Goal: Book appointment/travel/reservation

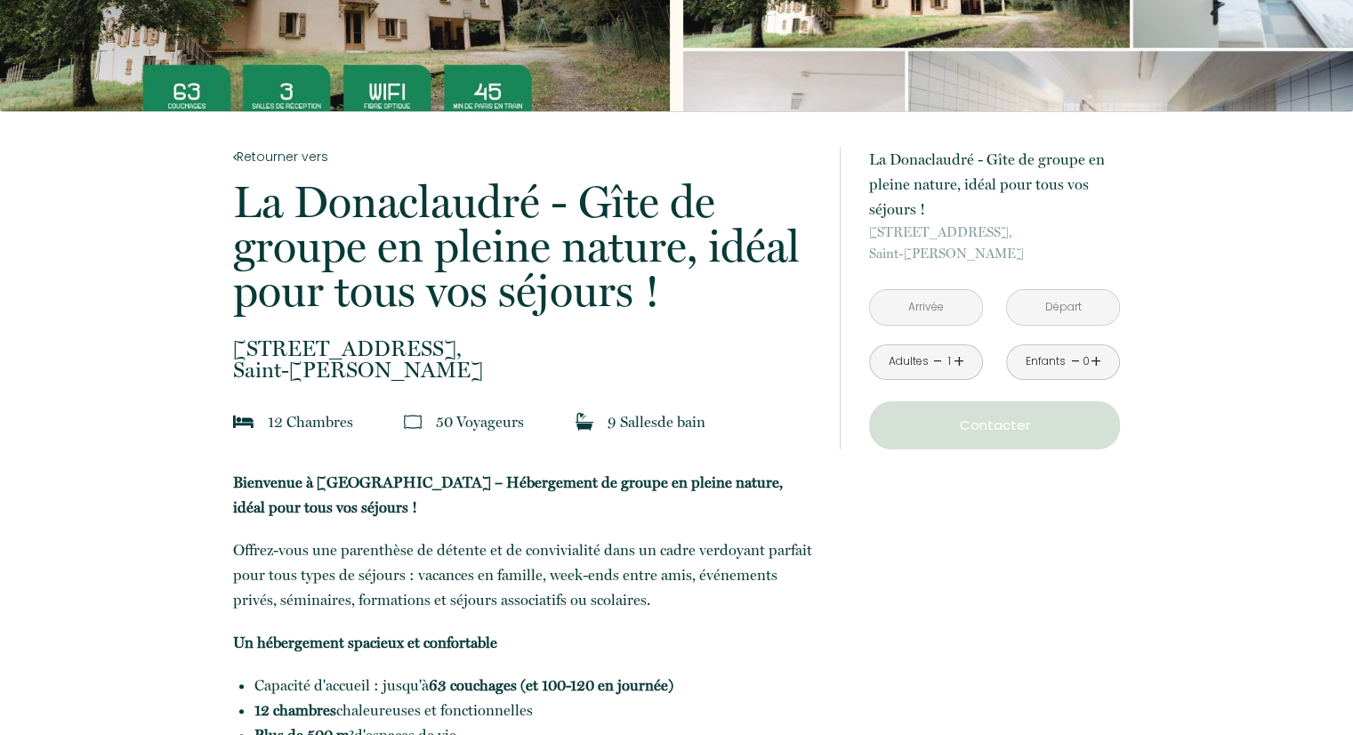
scroll to position [185, 0]
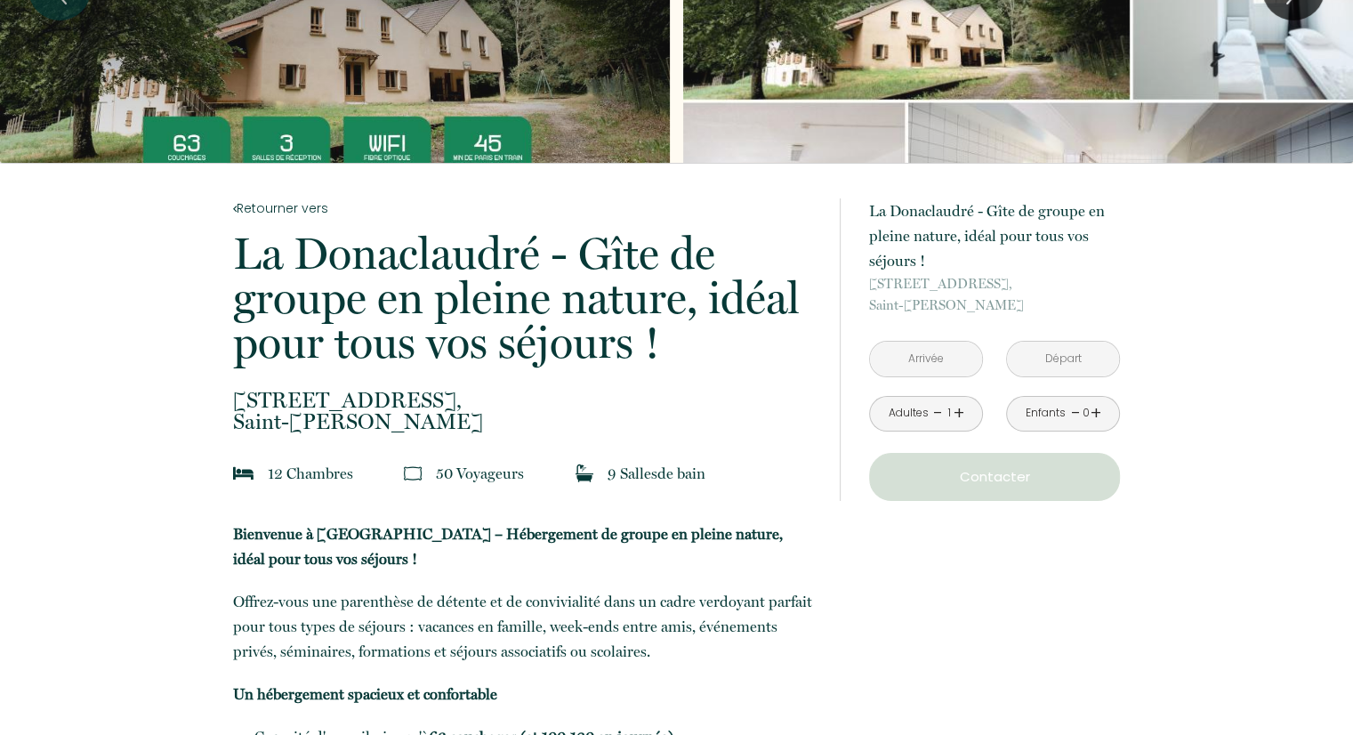
click at [947, 358] on input "text" at bounding box center [926, 359] width 112 height 35
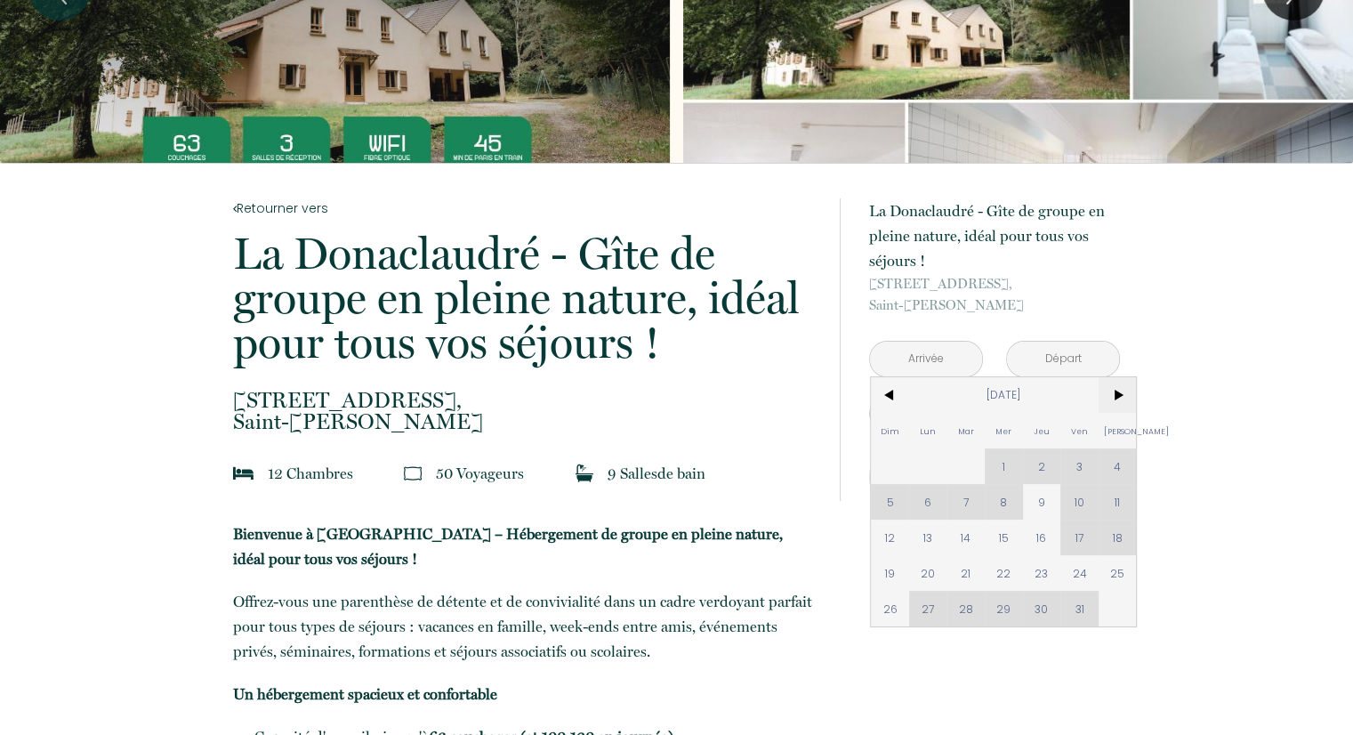
click at [1124, 397] on span ">" at bounding box center [1117, 395] width 38 height 36
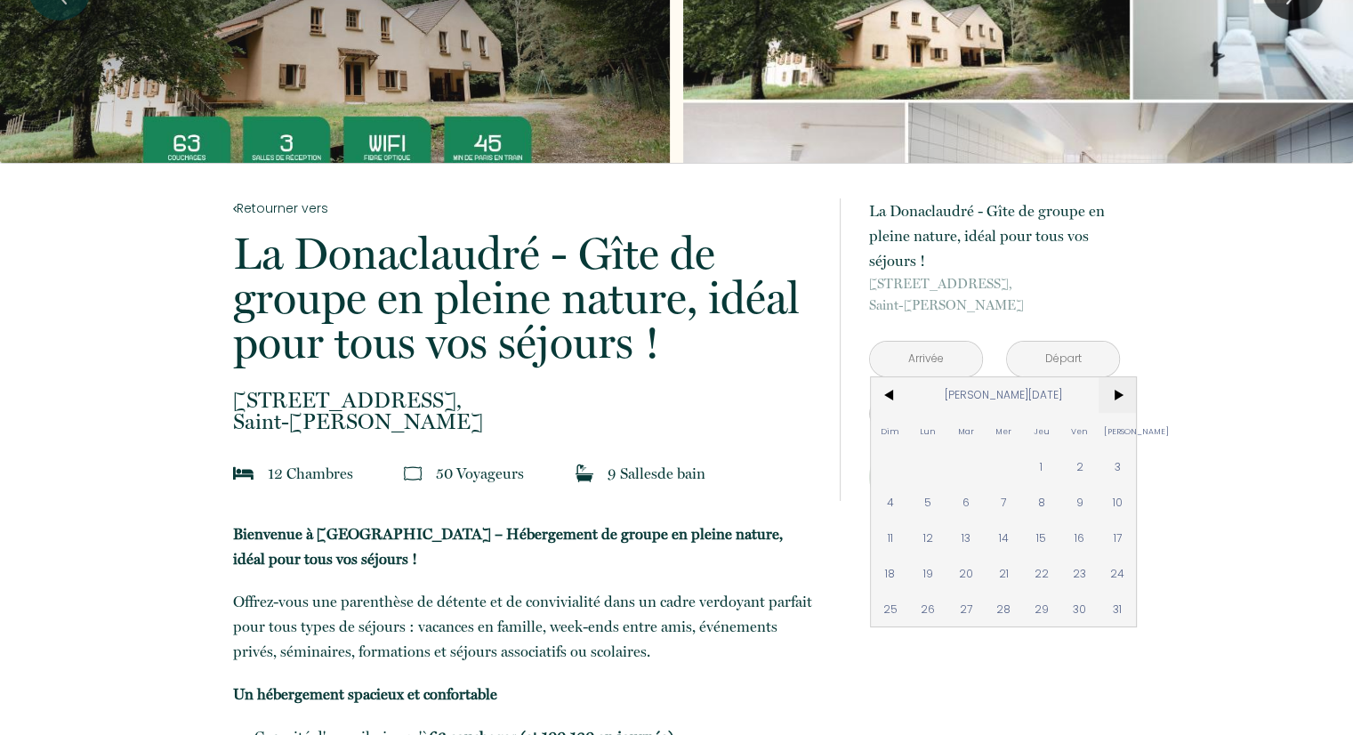
click at [1124, 397] on span ">" at bounding box center [1117, 395] width 38 height 36
click at [883, 392] on span "<" at bounding box center [890, 395] width 38 height 36
click at [1128, 536] on span "21" at bounding box center [1117, 537] width 38 height 36
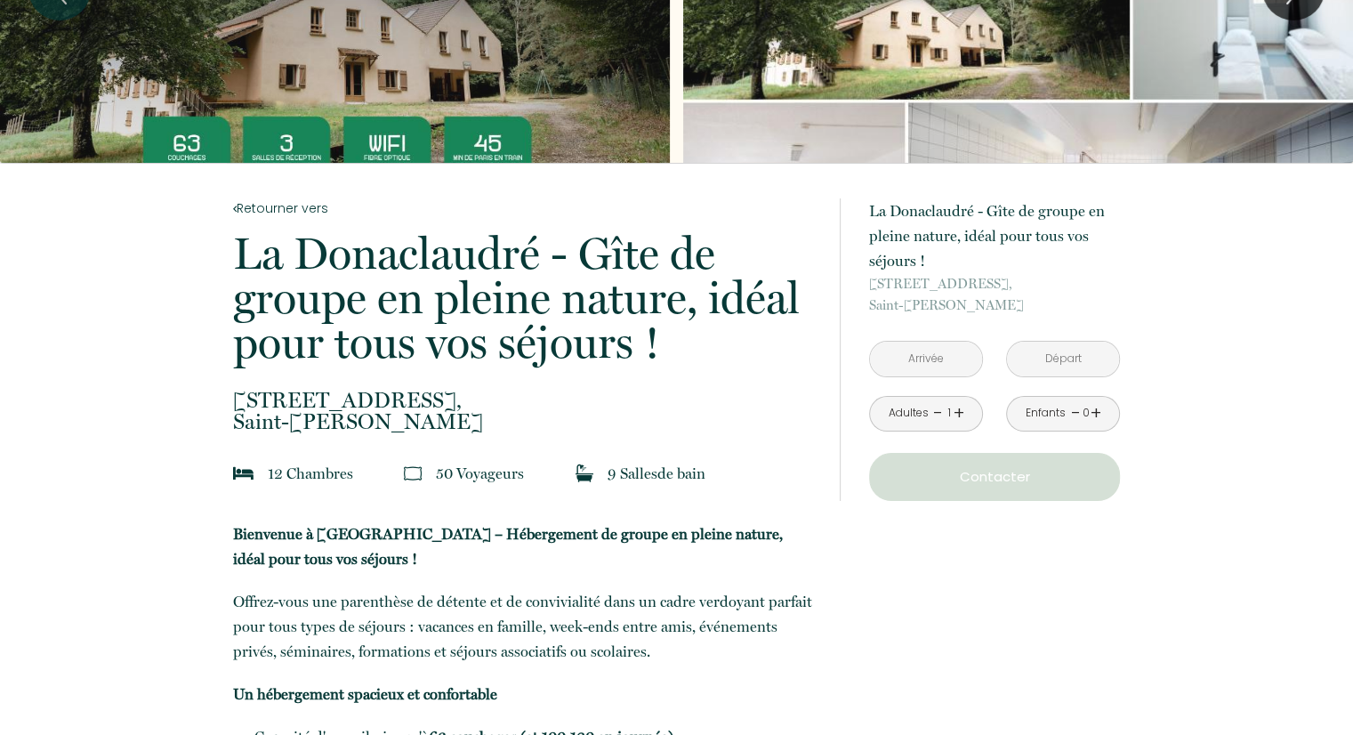
type input "[DATE]"
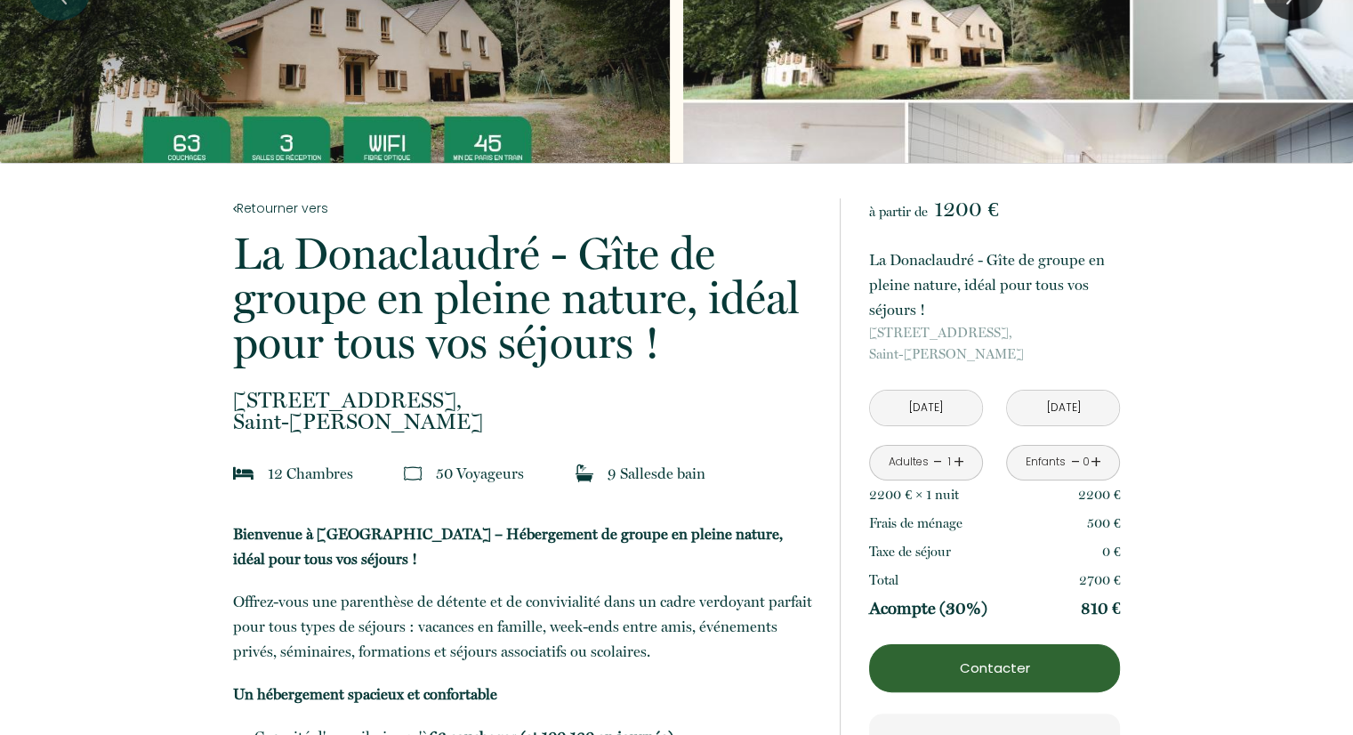
click at [958, 462] on link "+" at bounding box center [958, 462] width 11 height 28
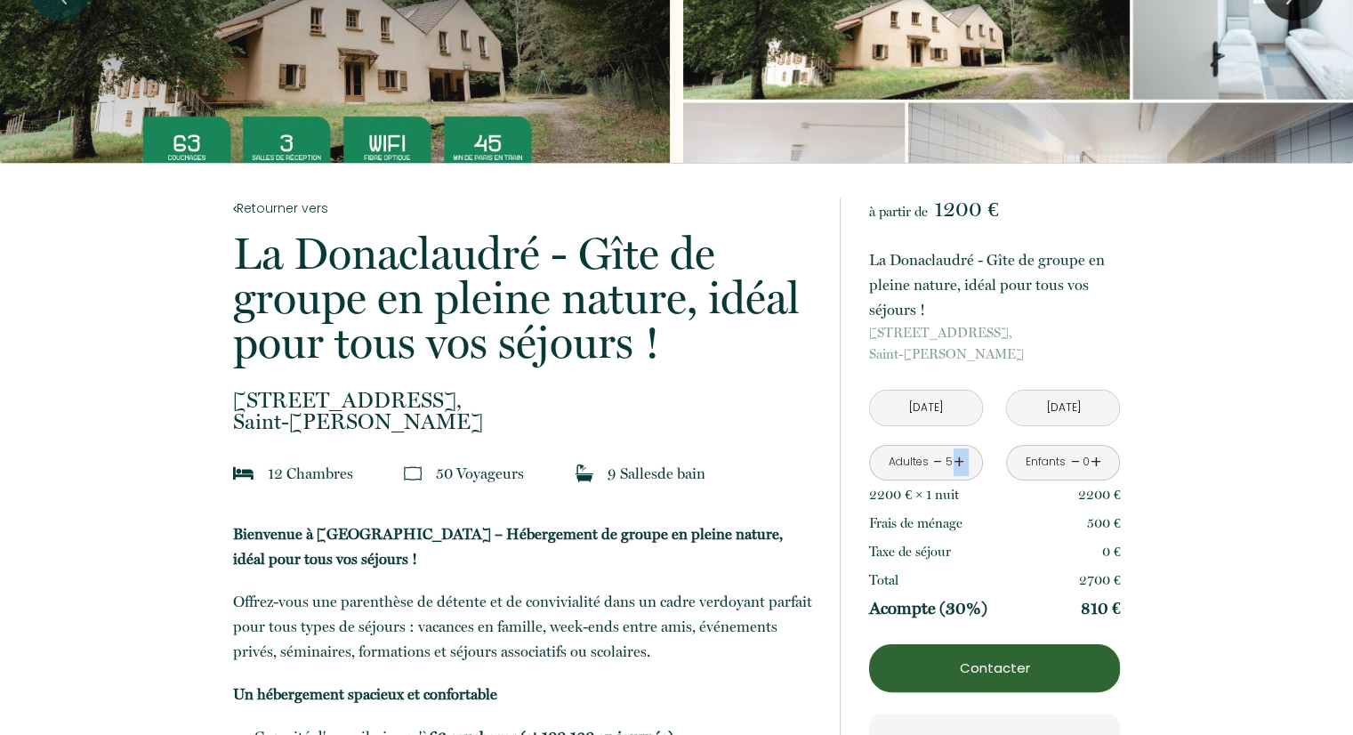
click at [958, 462] on link "+" at bounding box center [958, 462] width 11 height 28
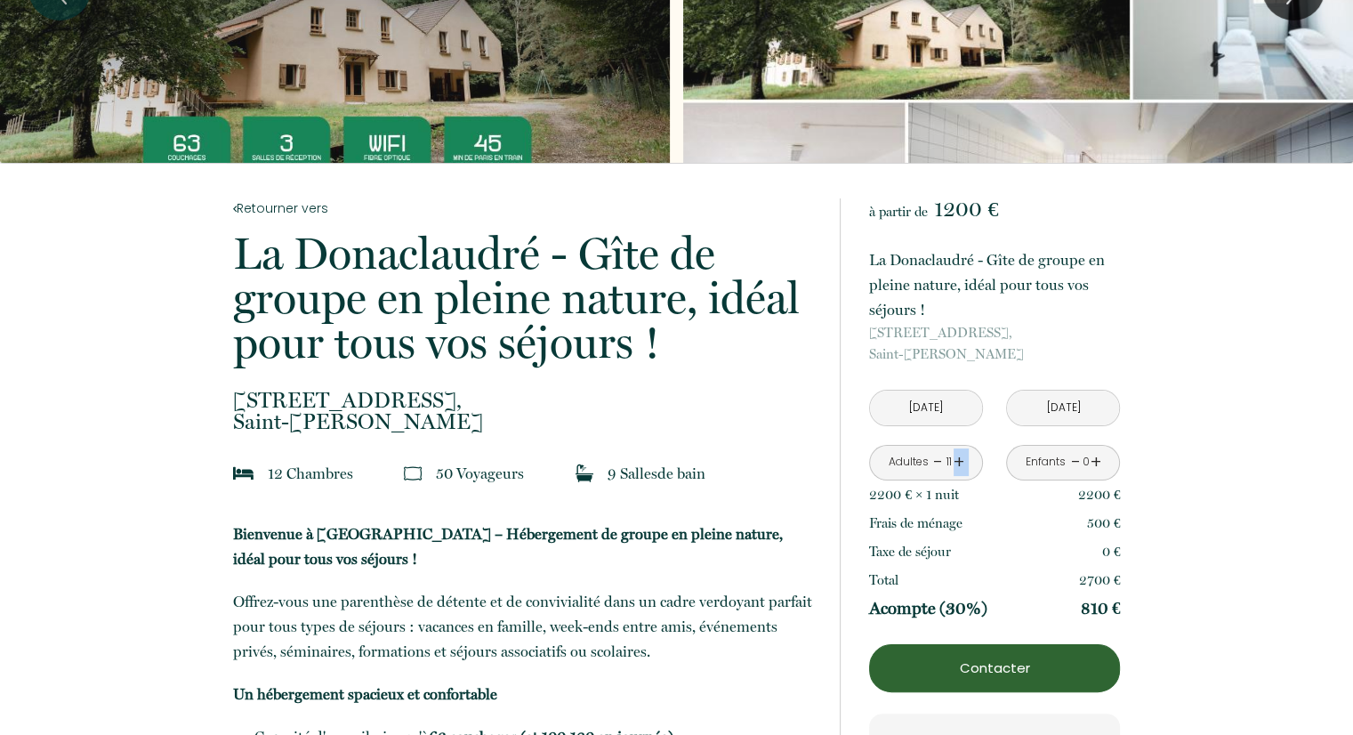
click at [958, 462] on link "+" at bounding box center [958, 462] width 11 height 28
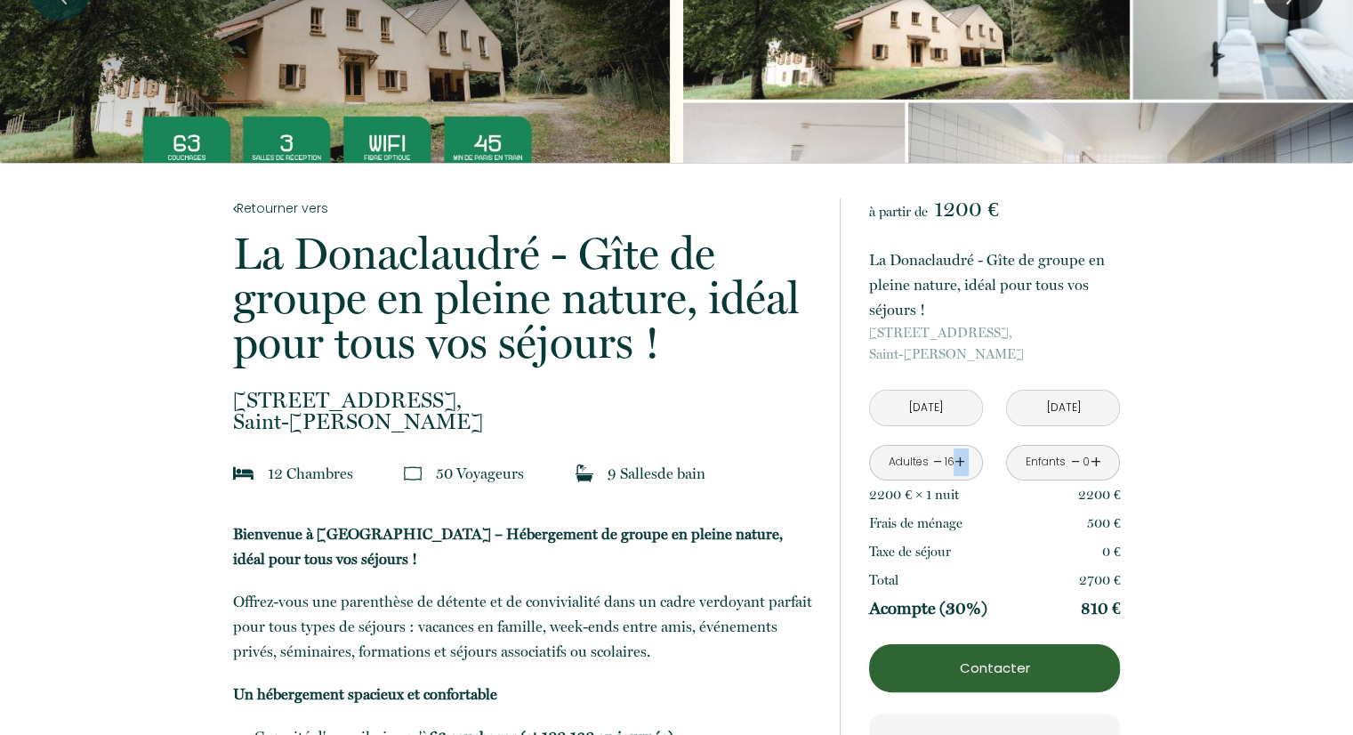
click at [958, 462] on link "+" at bounding box center [958, 462] width 11 height 28
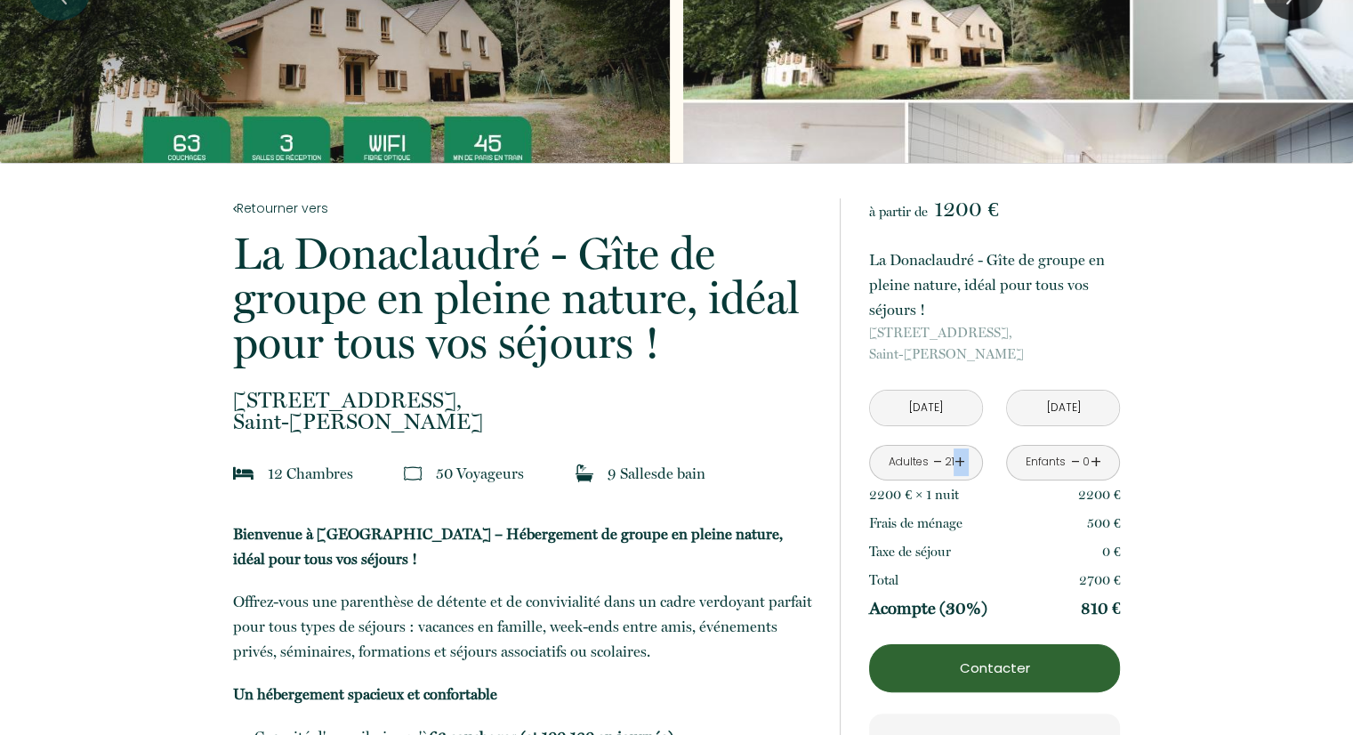
click at [958, 462] on link "+" at bounding box center [958, 462] width 11 height 28
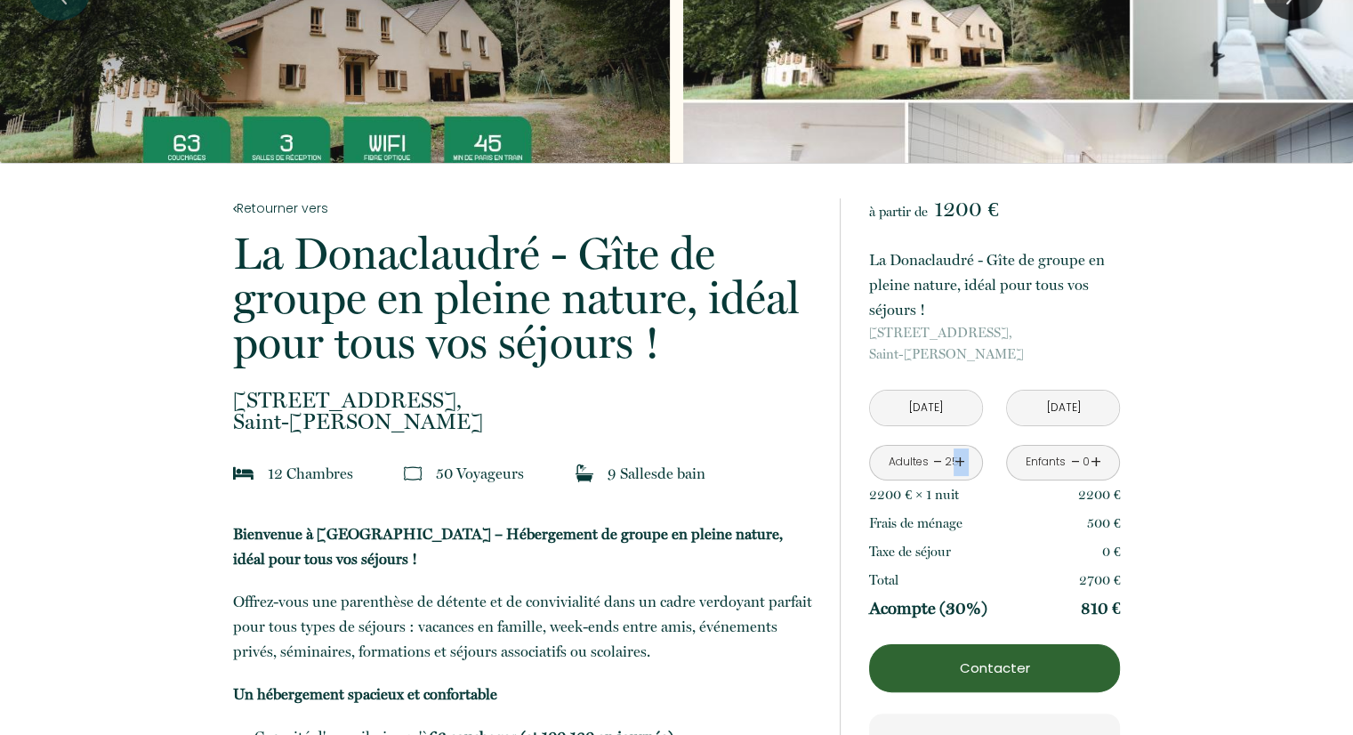
click at [958, 462] on link "+" at bounding box center [958, 462] width 11 height 28
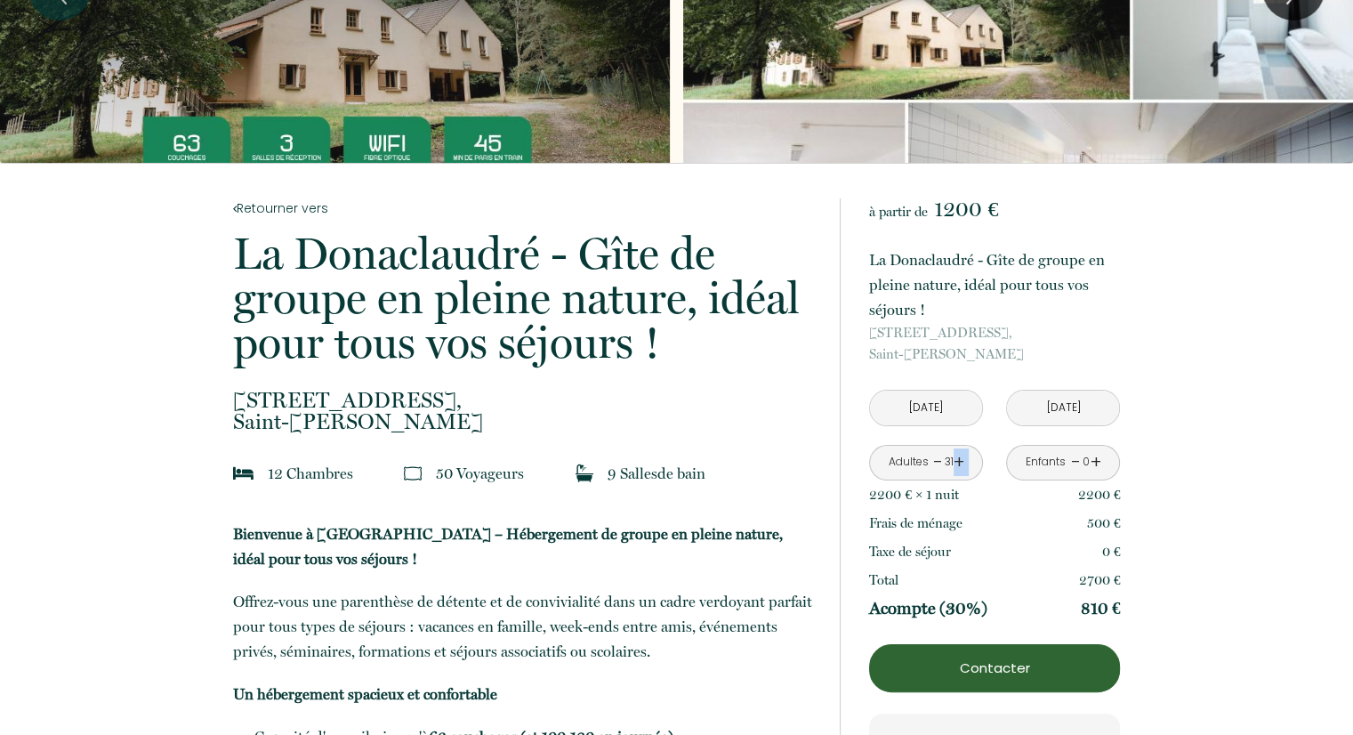
click at [958, 462] on link "+" at bounding box center [958, 462] width 11 height 28
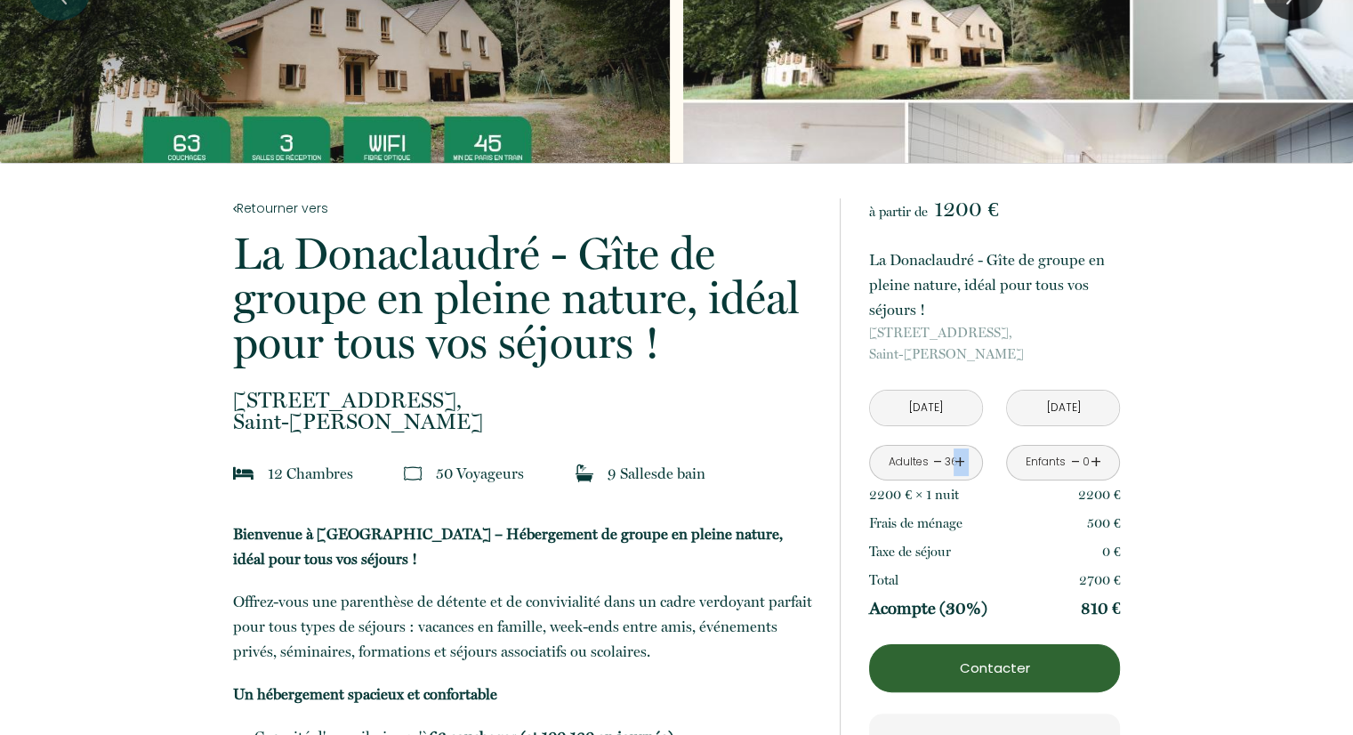
click at [958, 462] on link "+" at bounding box center [958, 462] width 11 height 28
click at [957, 462] on link "+" at bounding box center [958, 462] width 11 height 28
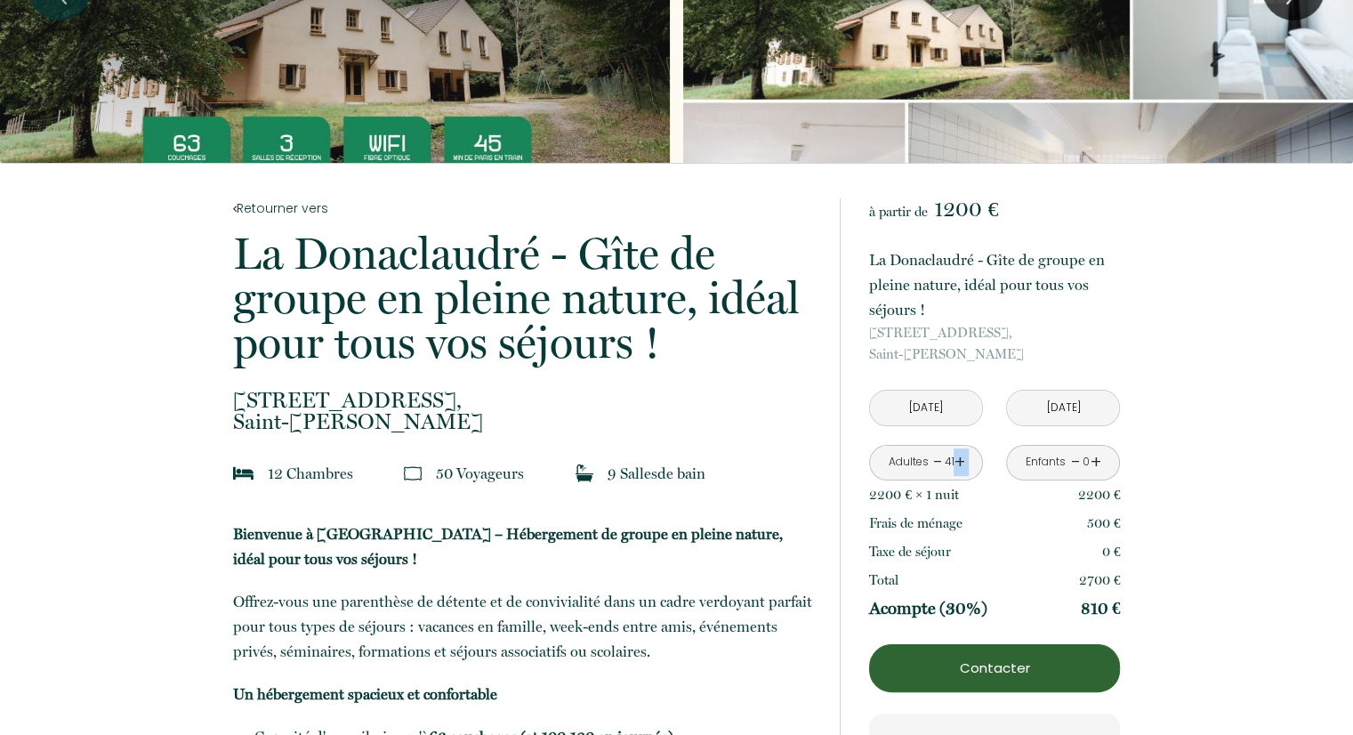
click at [957, 462] on link "+" at bounding box center [958, 462] width 11 height 28
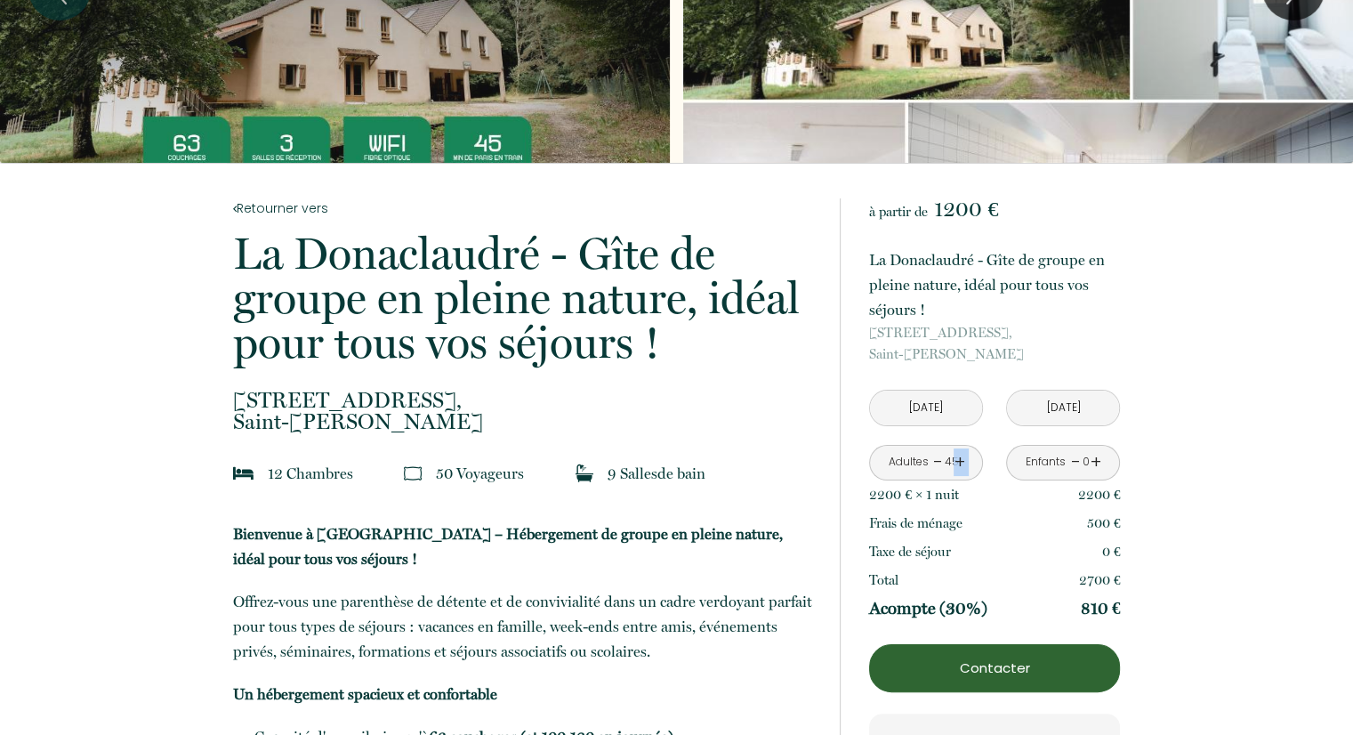
click at [957, 462] on link "+" at bounding box center [958, 462] width 11 height 28
click at [1096, 460] on link "+" at bounding box center [1095, 462] width 11 height 28
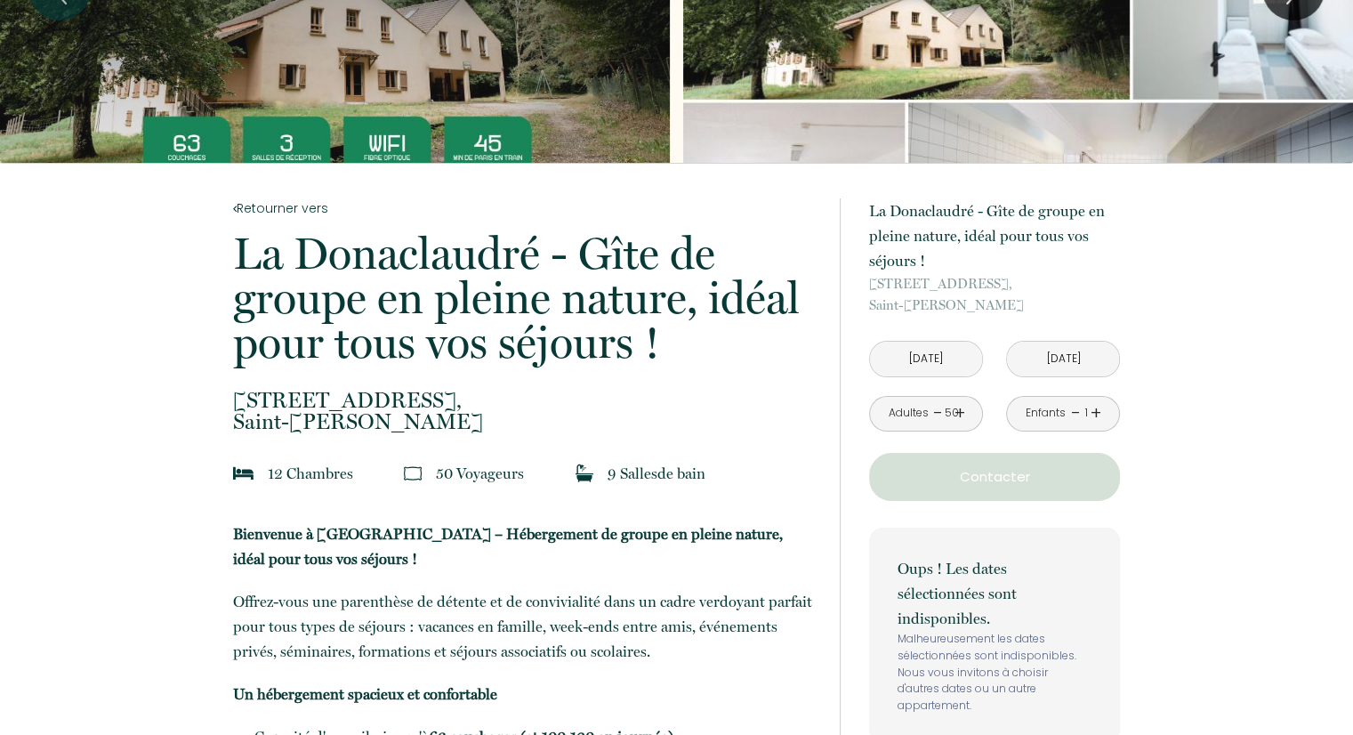
click at [1096, 460] on button "Contacter" at bounding box center [994, 477] width 251 height 48
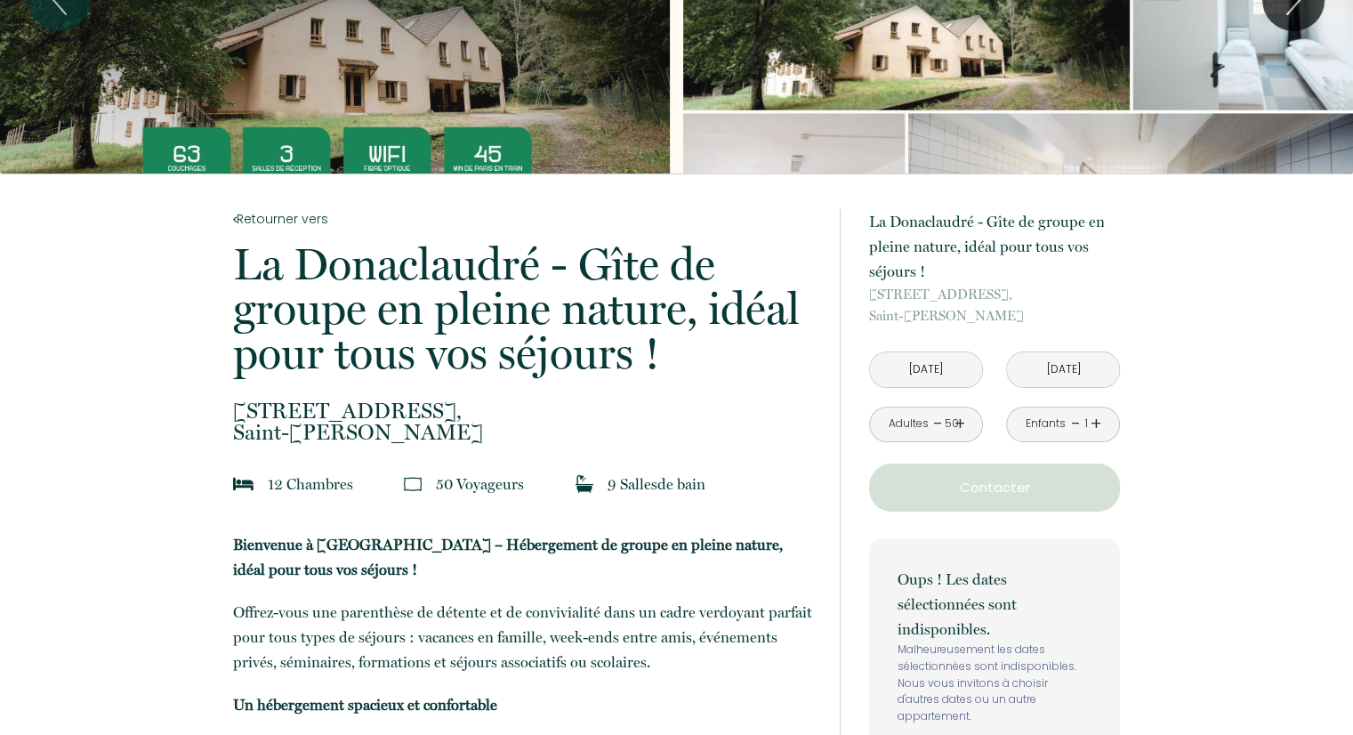
scroll to position [0, 0]
